Goal: Find specific page/section: Find specific page/section

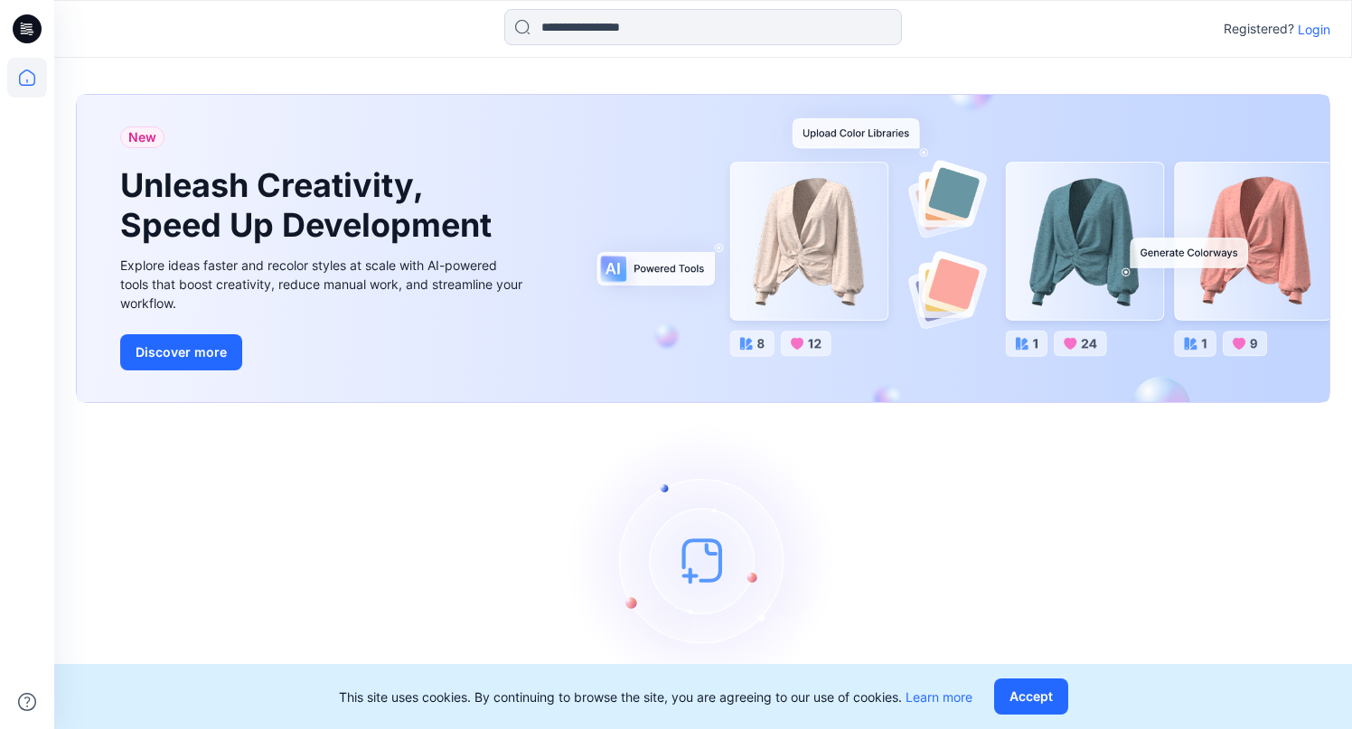
click at [1316, 34] on p "Login" at bounding box center [1314, 29] width 33 height 19
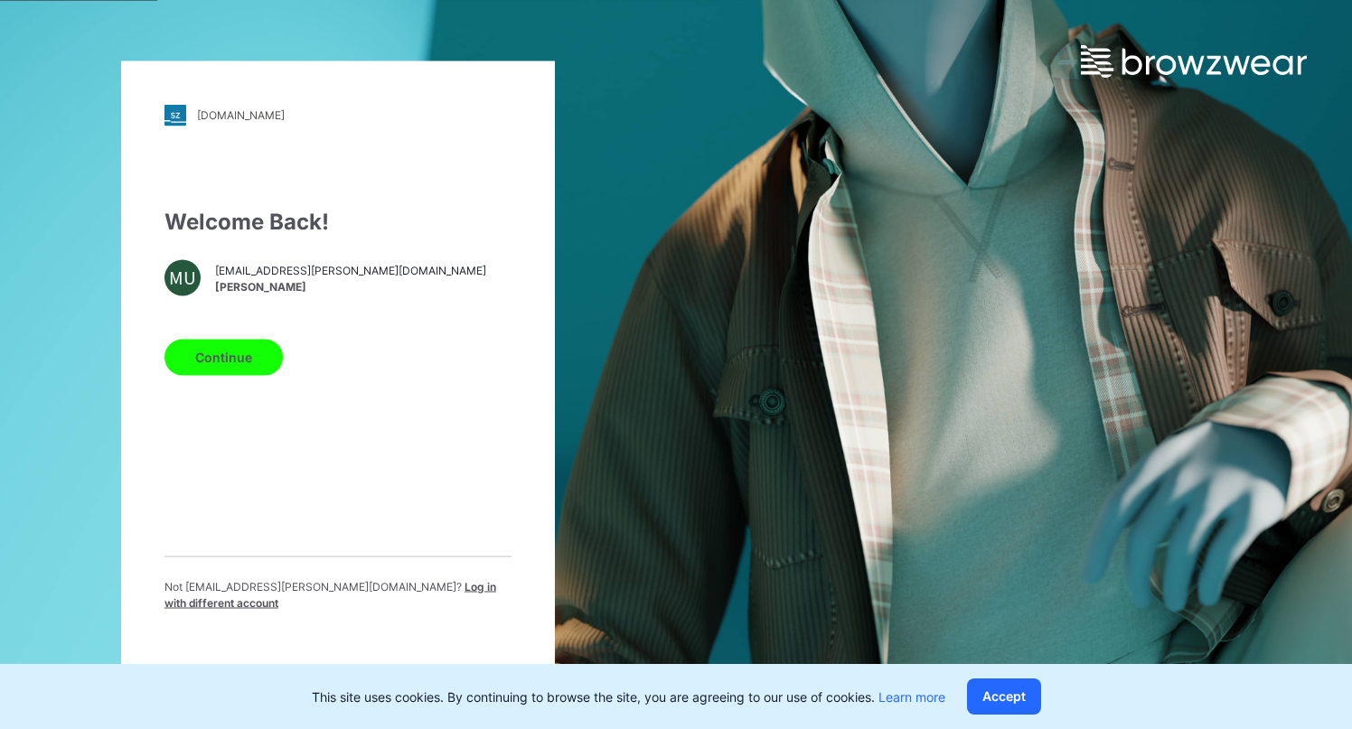
click at [239, 359] on button "Continue" at bounding box center [223, 357] width 118 height 36
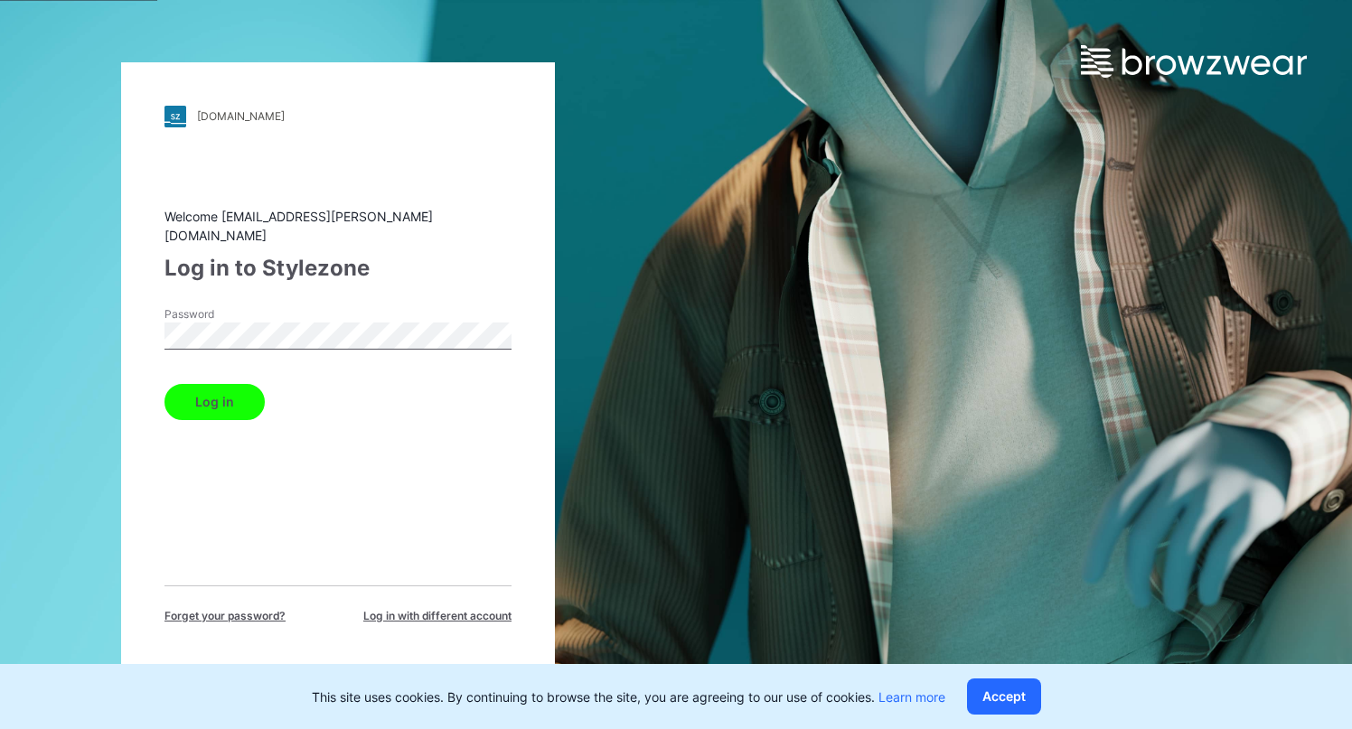
click at [164, 384] on button "Log in" at bounding box center [214, 402] width 100 height 36
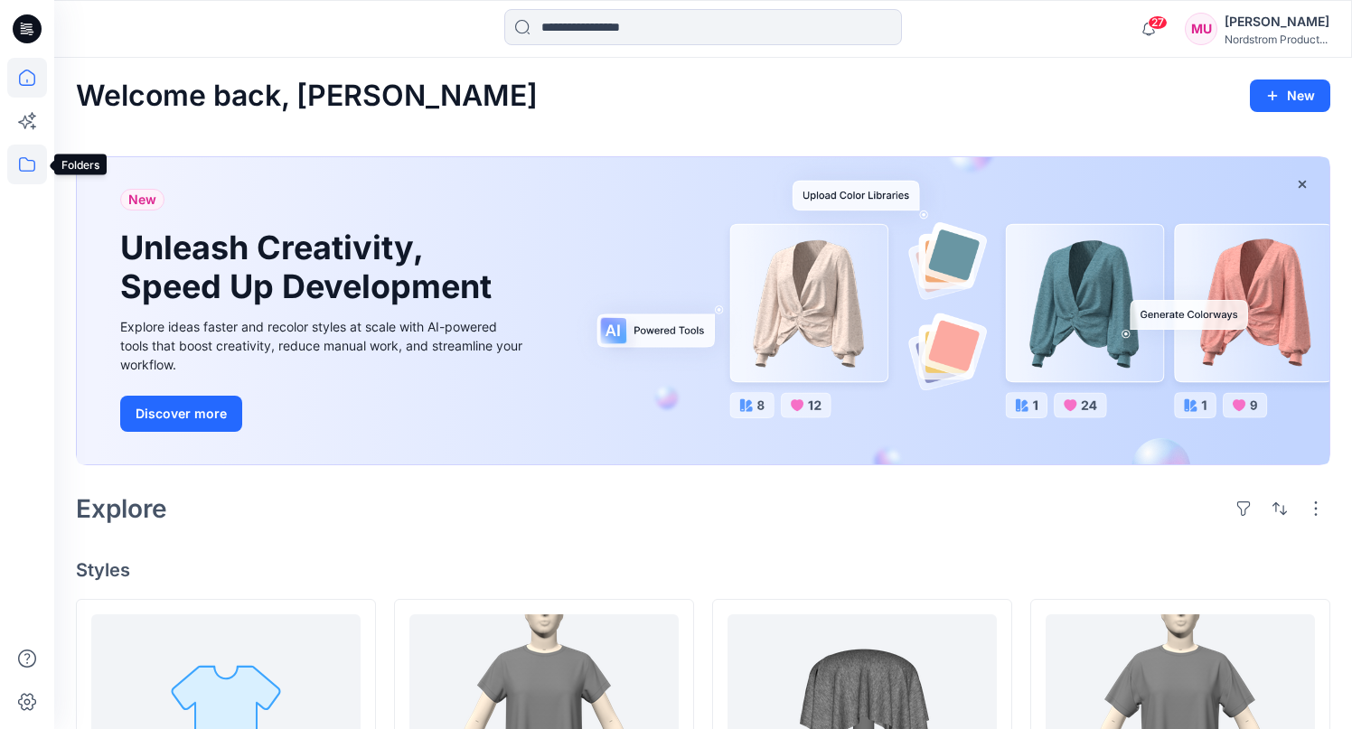
click at [34, 156] on icon at bounding box center [27, 165] width 40 height 40
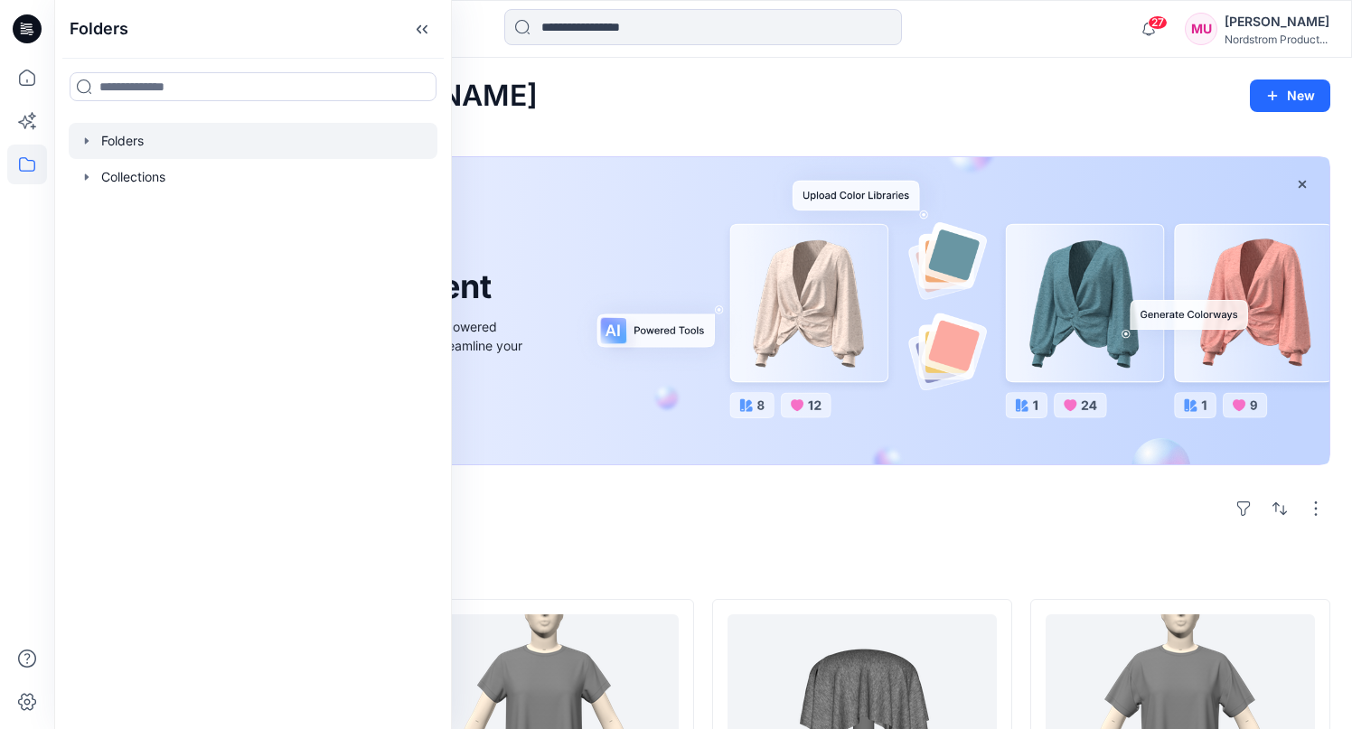
click at [133, 149] on div at bounding box center [253, 141] width 369 height 36
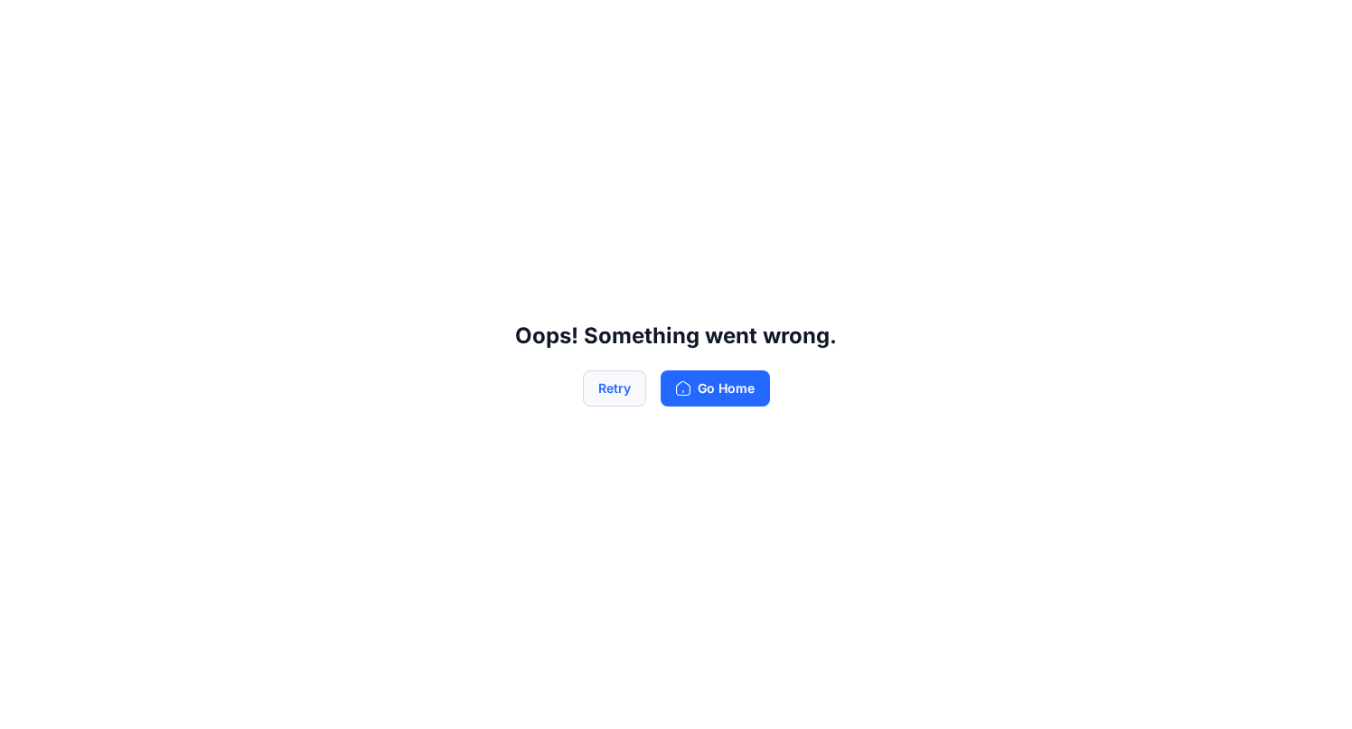
click at [629, 389] on button "Retry" at bounding box center [614, 389] width 63 height 36
click at [705, 389] on button "Go Home" at bounding box center [715, 389] width 109 height 36
click at [704, 411] on div "Oops! Something went wrong. Retry Go Home" at bounding box center [676, 364] width 1352 height 729
click at [705, 397] on button "Go Home" at bounding box center [715, 389] width 109 height 36
click at [707, 375] on button "Go Home" at bounding box center [715, 389] width 109 height 36
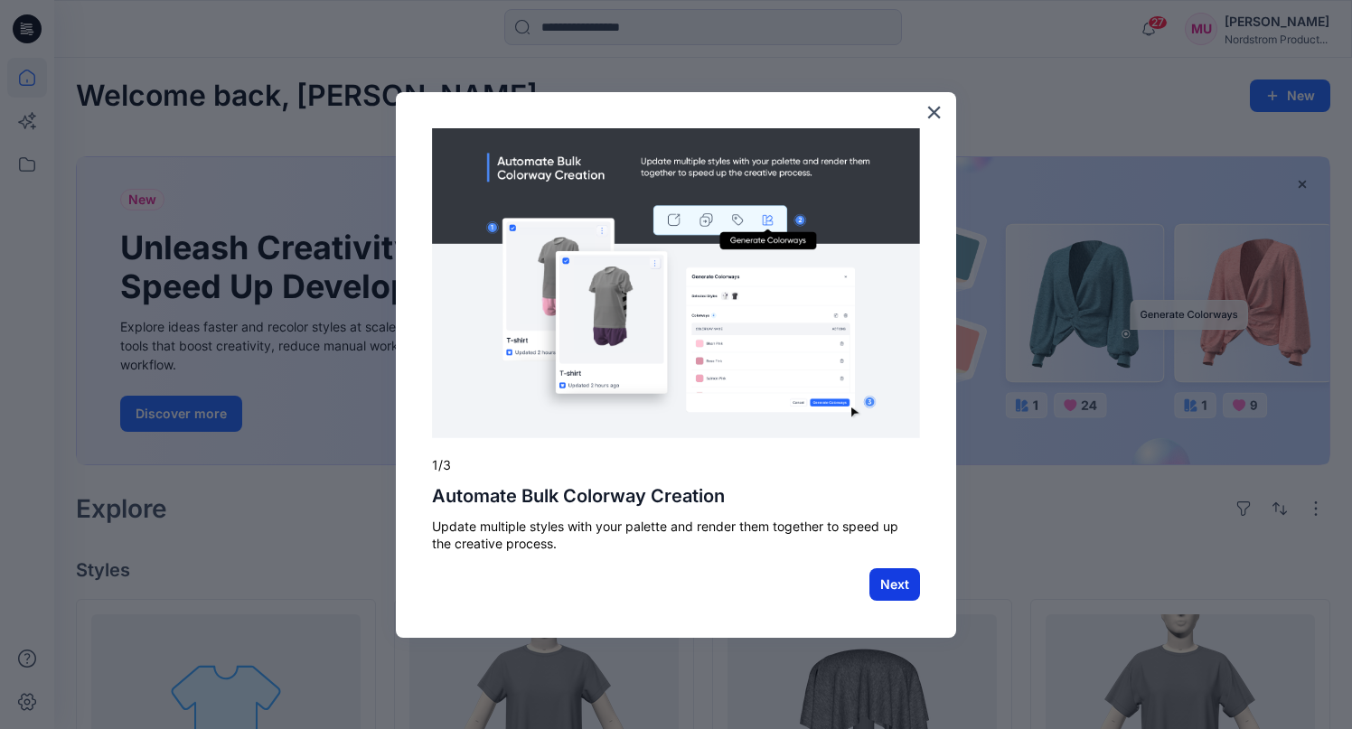
click at [901, 594] on button "Next" at bounding box center [894, 584] width 51 height 33
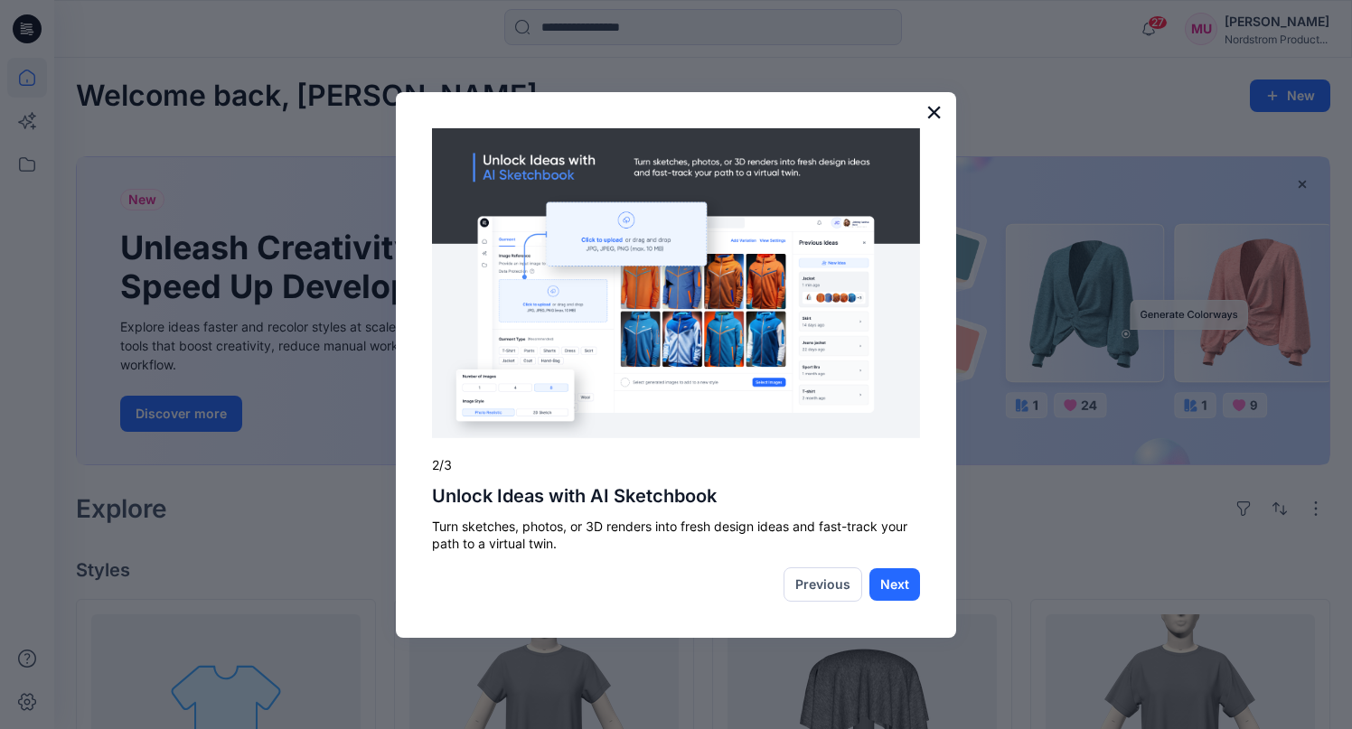
click at [933, 117] on button "×" at bounding box center [933, 112] width 17 height 29
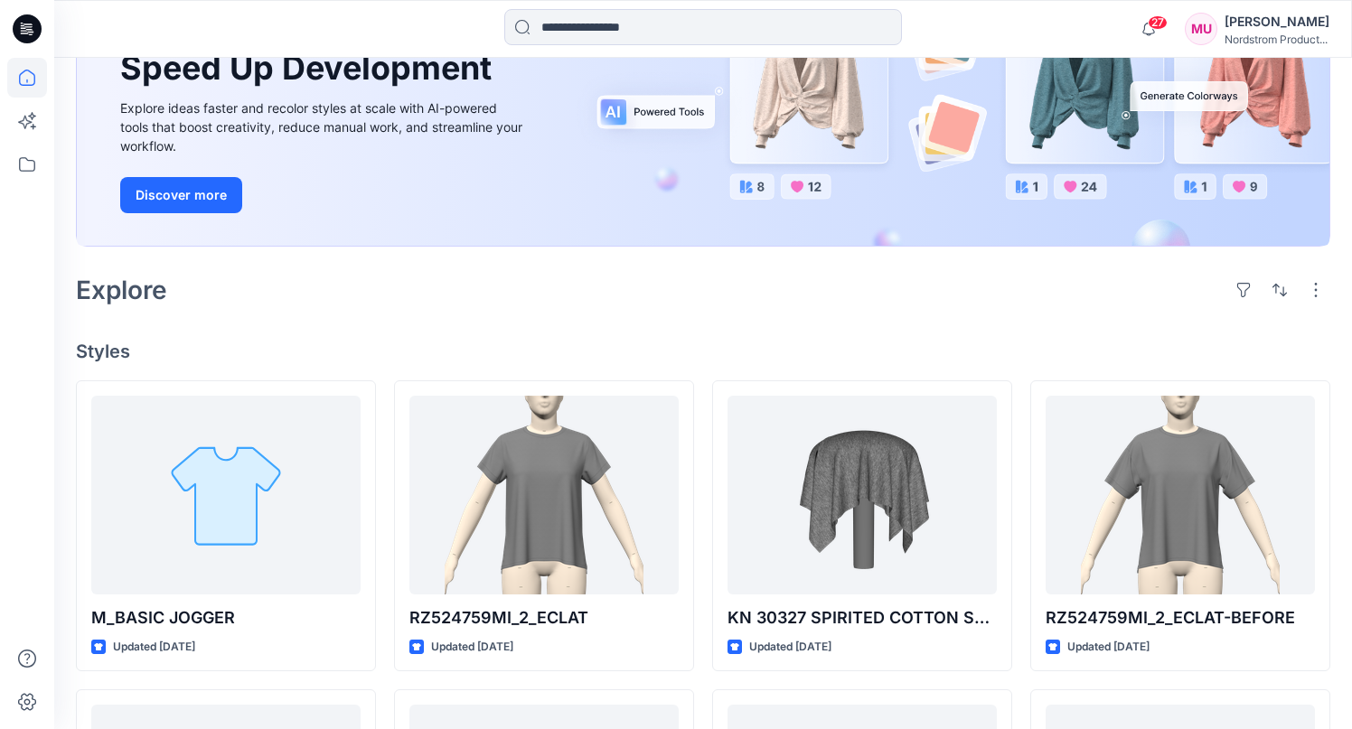
scroll to position [226, 0]
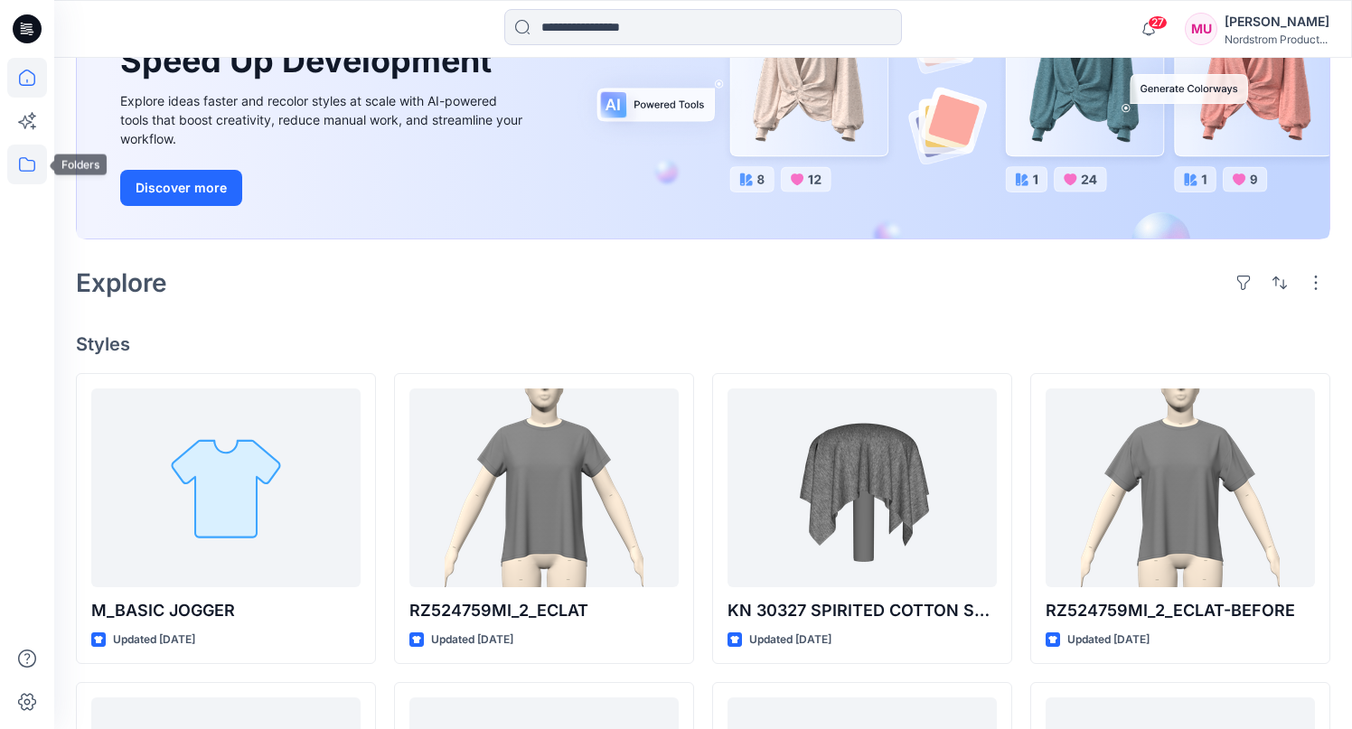
click at [31, 157] on icon at bounding box center [27, 165] width 40 height 40
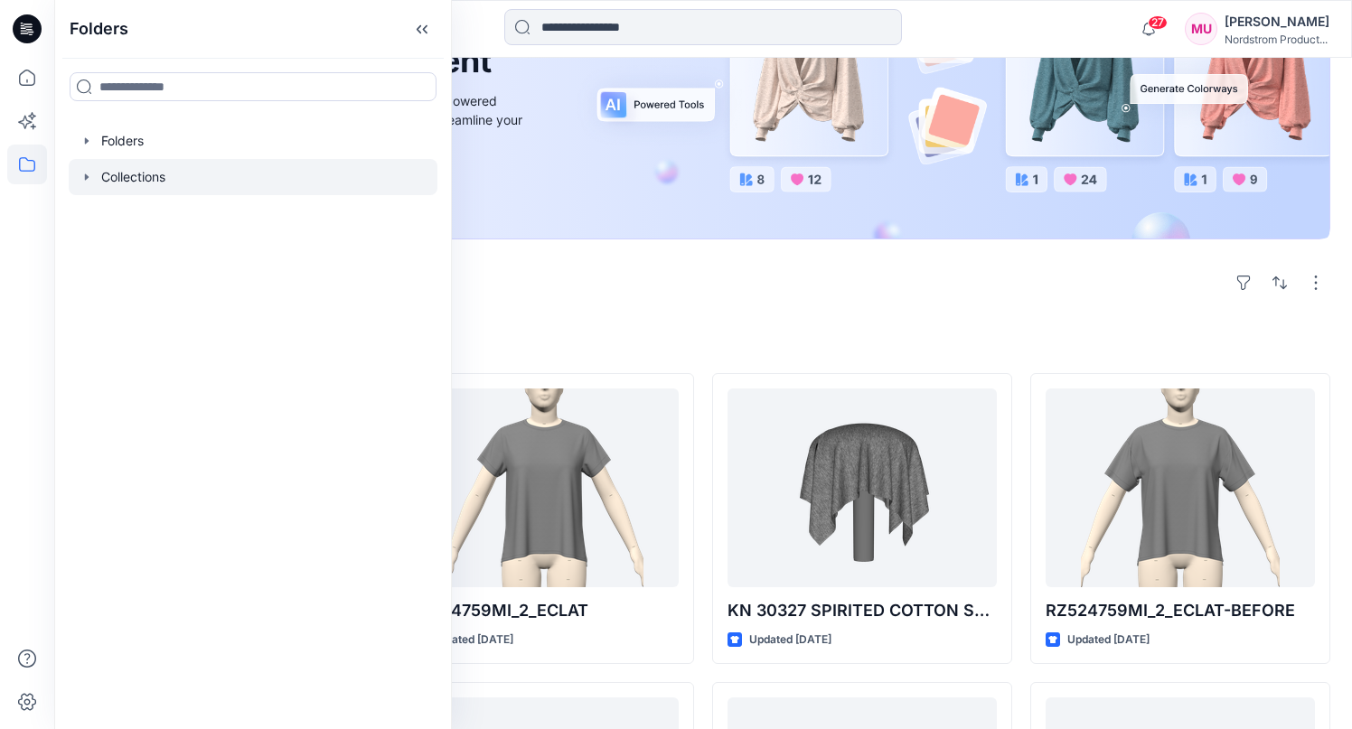
click at [155, 175] on div at bounding box center [253, 177] width 369 height 36
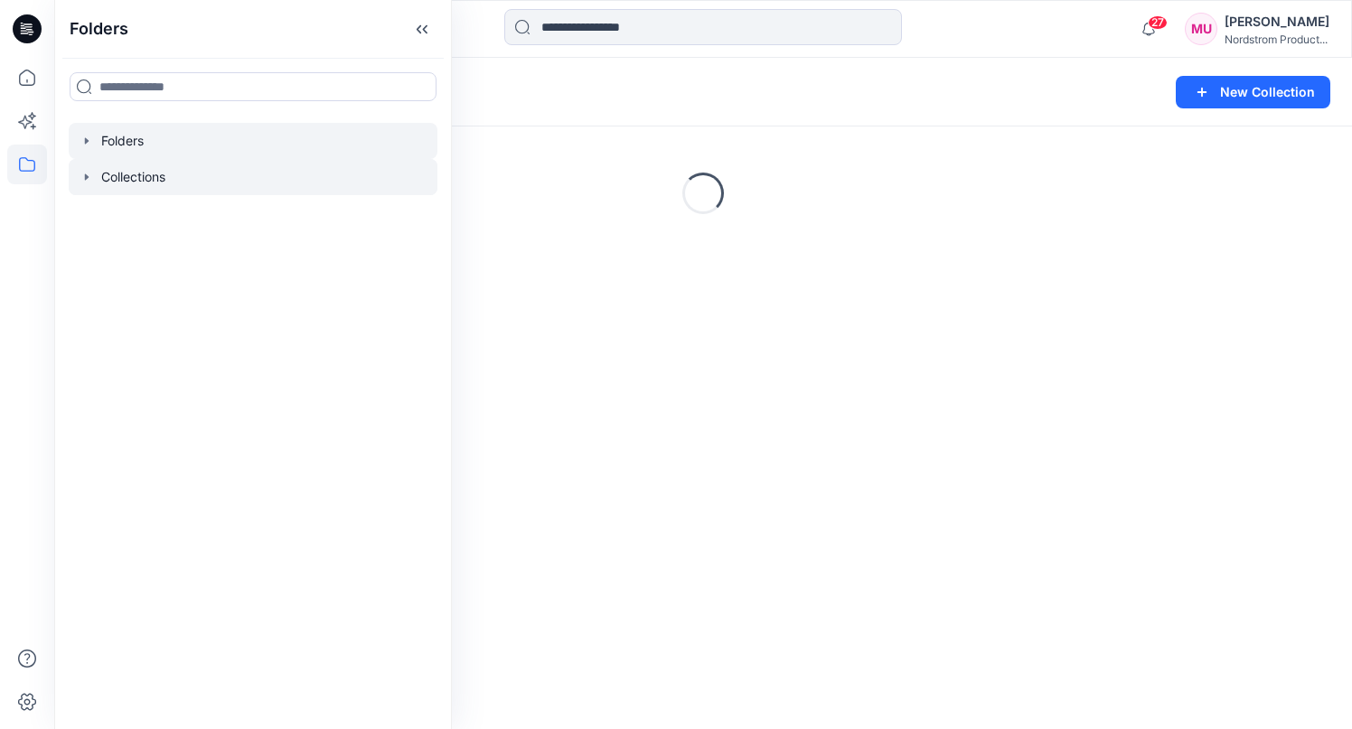
click at [145, 142] on div at bounding box center [253, 141] width 369 height 36
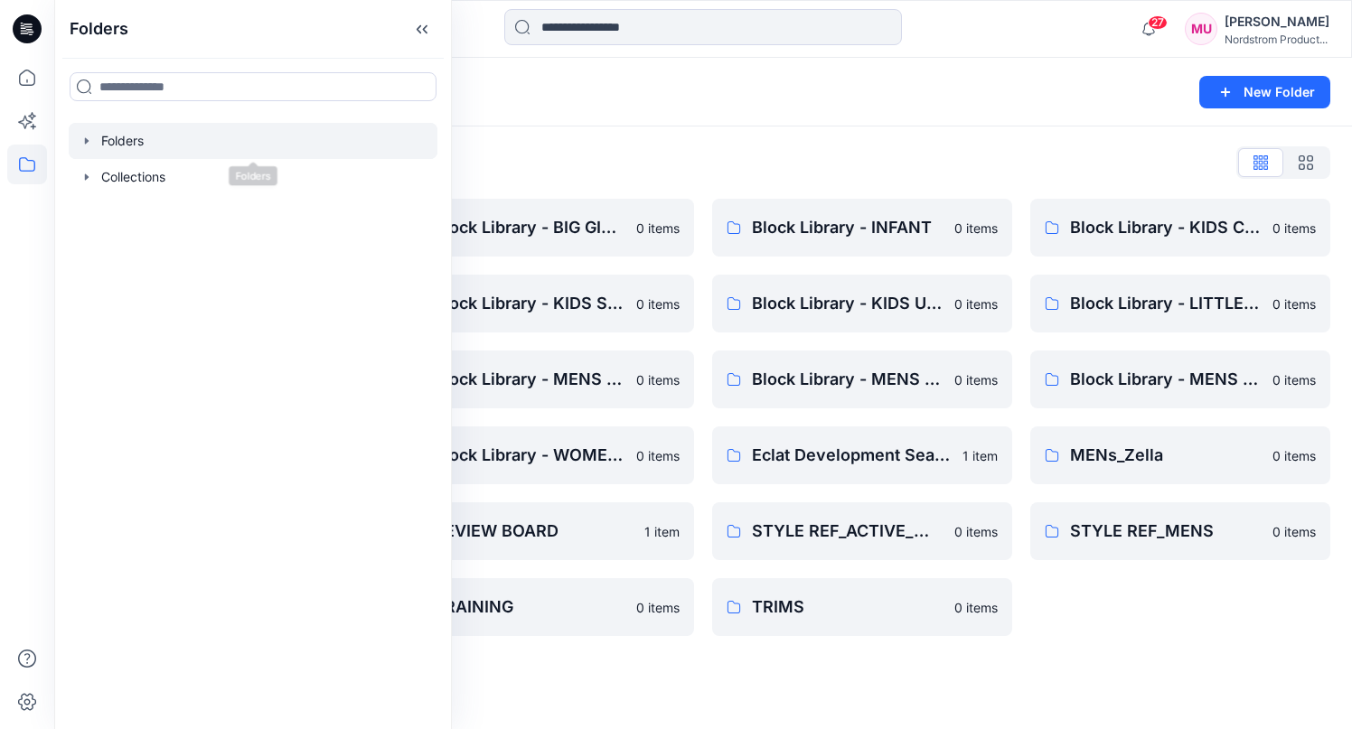
click at [85, 136] on icon "button" at bounding box center [87, 141] width 14 height 14
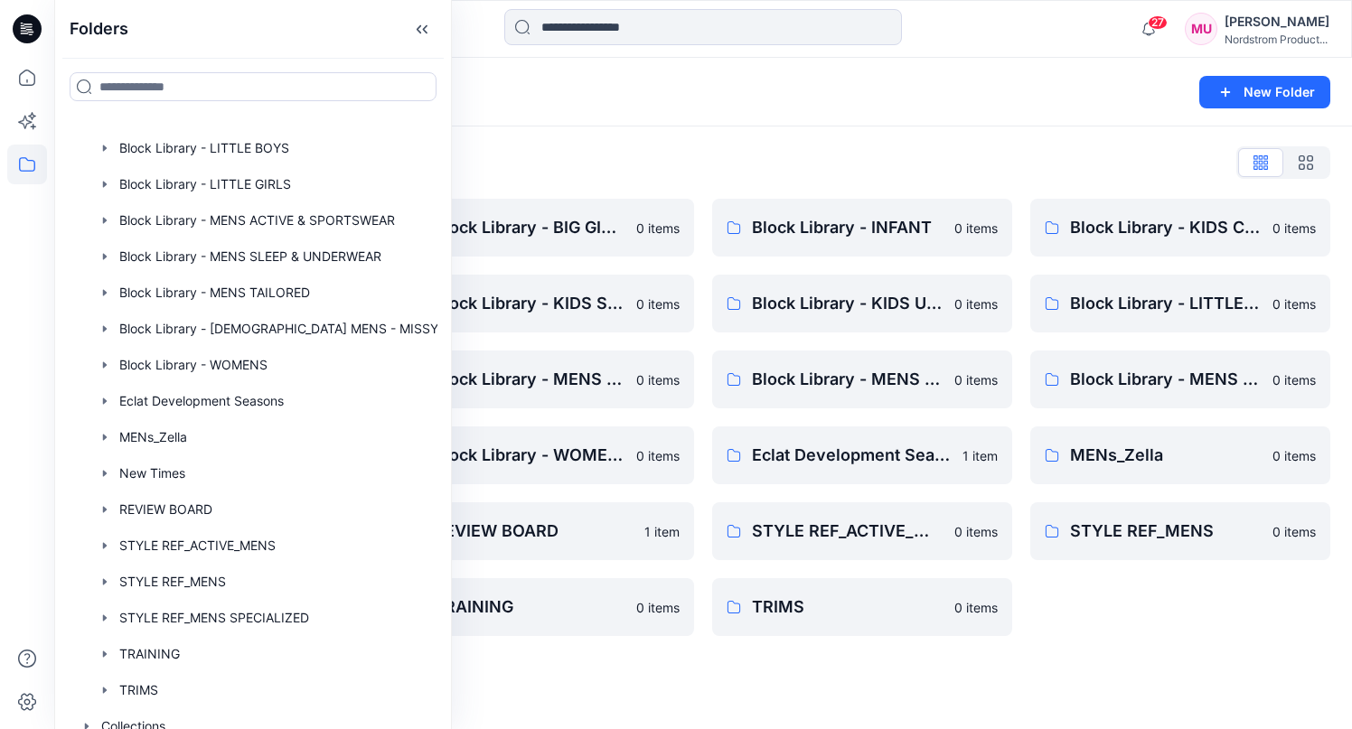
scroll to position [297, 0]
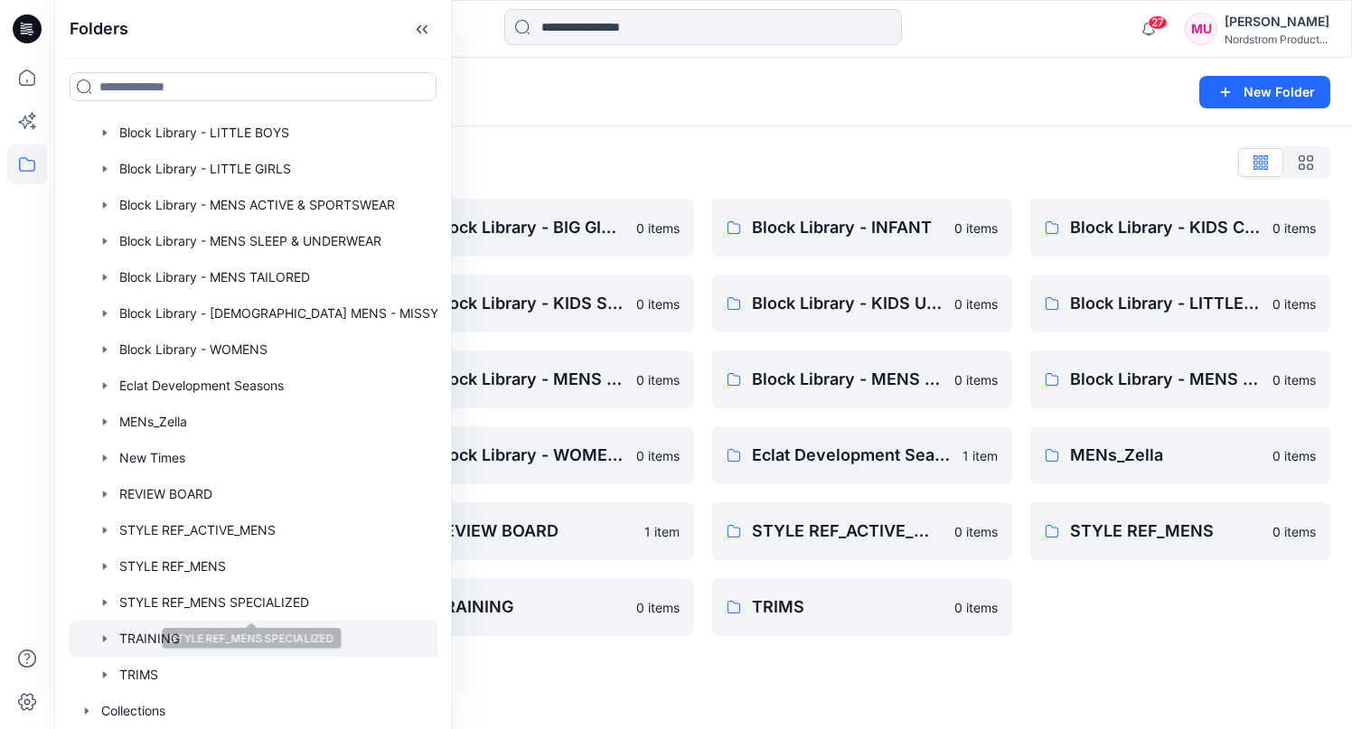
click at [179, 633] on div at bounding box center [259, 639] width 380 height 36
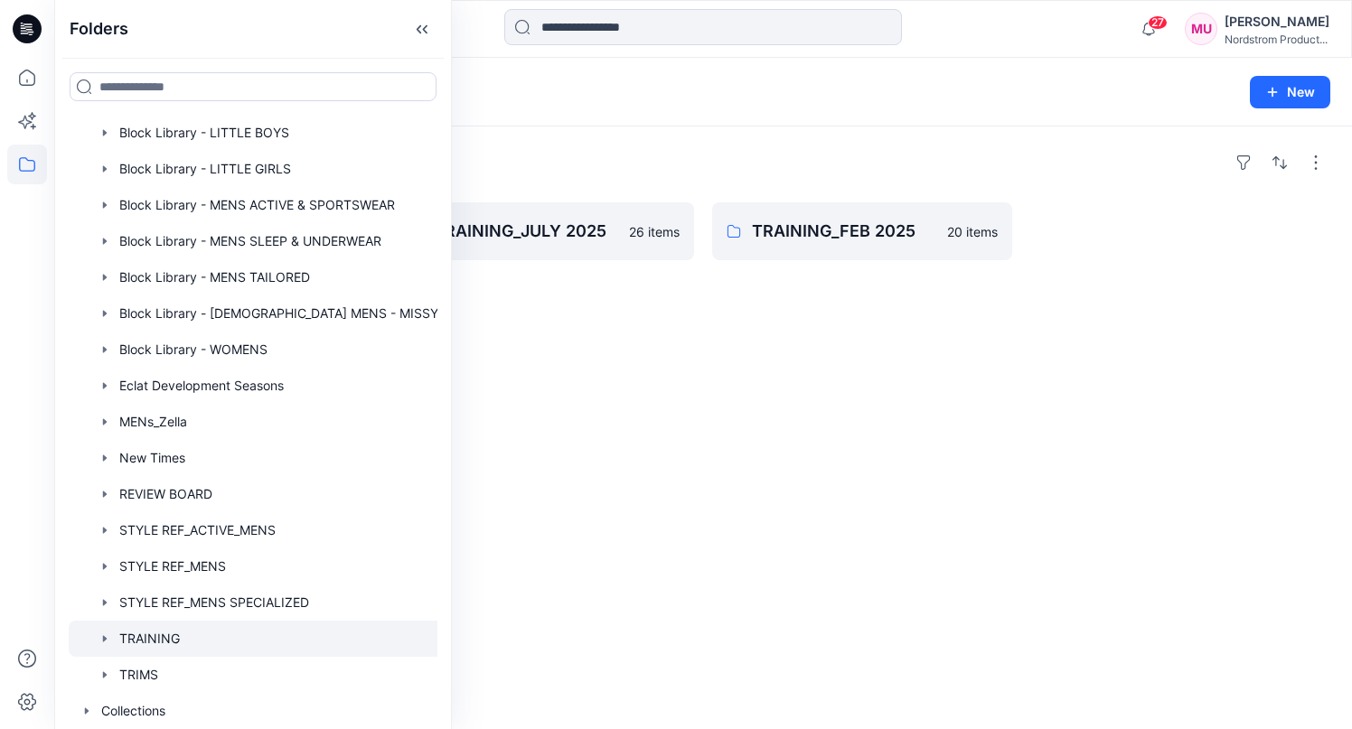
click at [107, 637] on icon "button" at bounding box center [105, 639] width 14 height 14
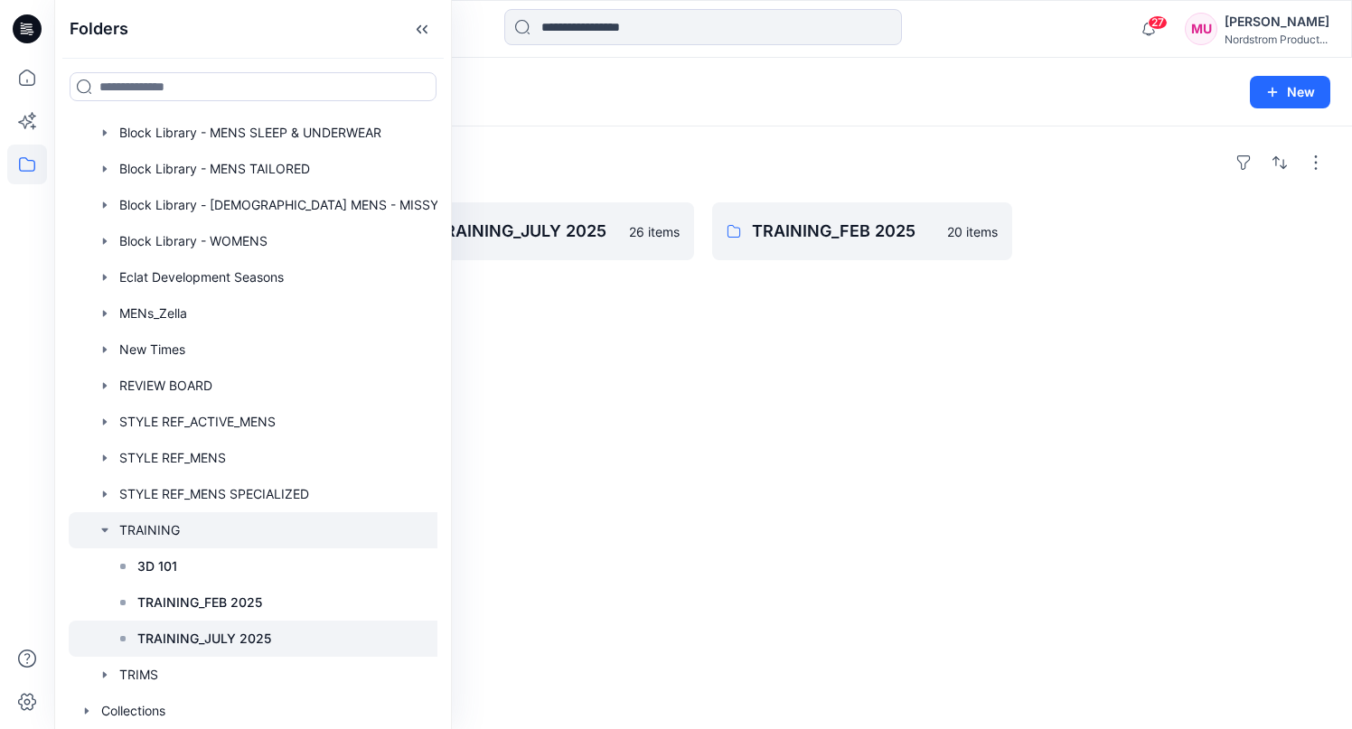
click at [197, 635] on p "TRAINING_JULY 2025" at bounding box center [204, 639] width 134 height 22
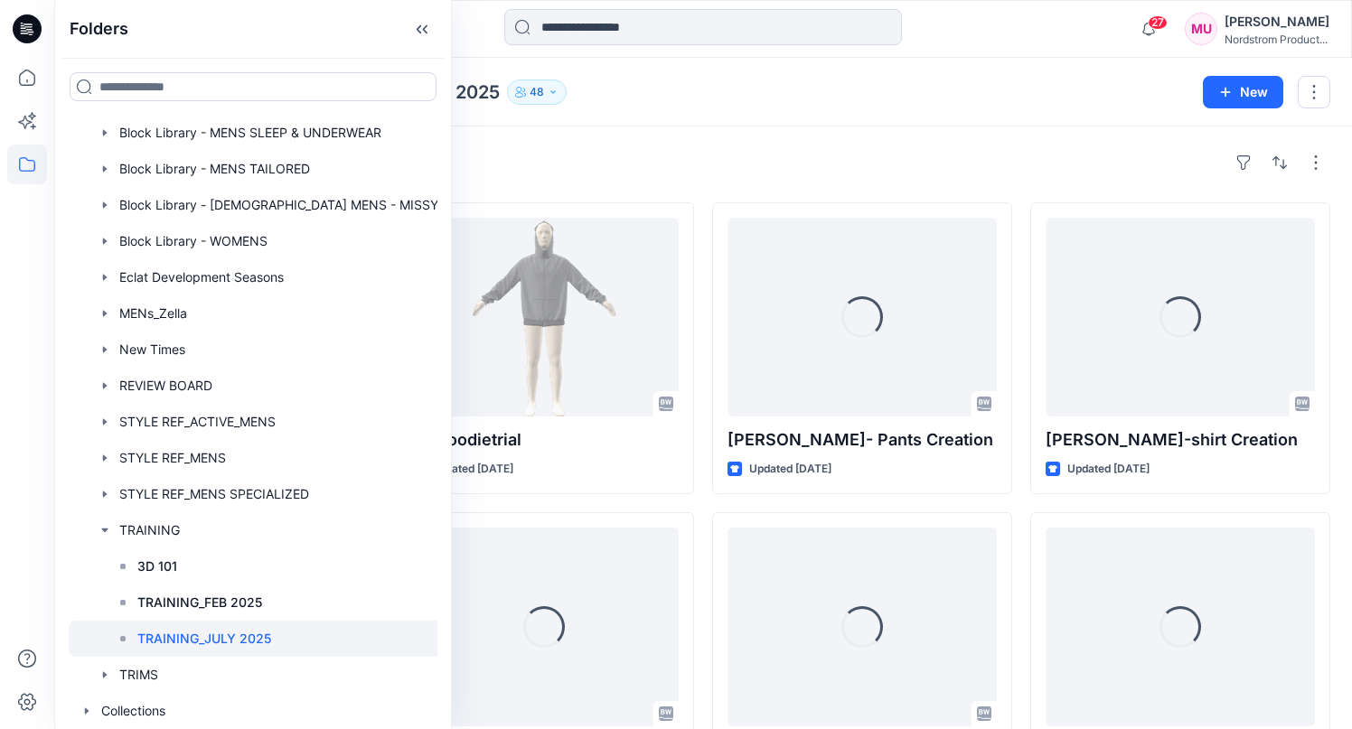
click at [814, 82] on div "Folders TRAINING TRAINING_JULY 2025 48" at bounding box center [632, 92] width 1113 height 25
